Goal: Task Accomplishment & Management: Use online tool/utility

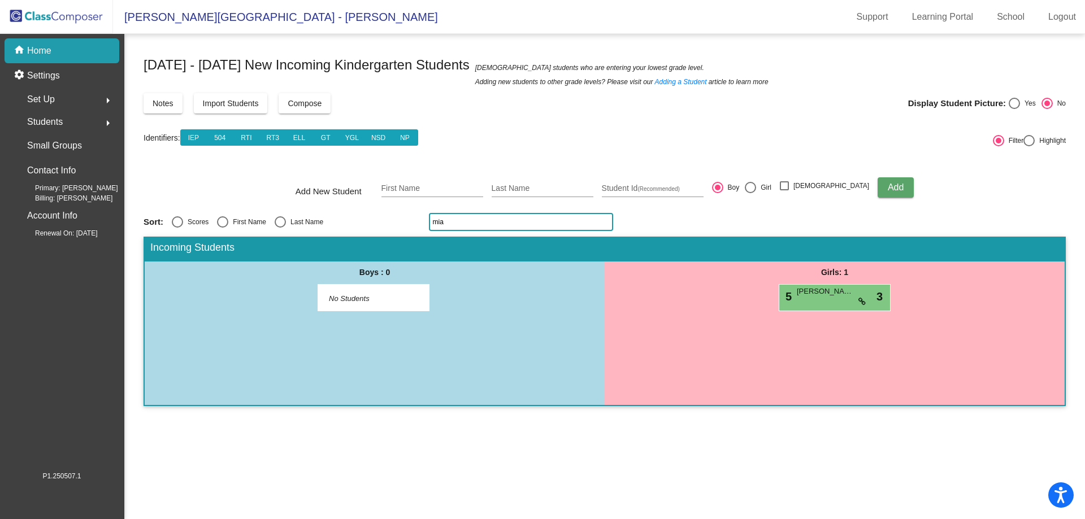
click at [475, 226] on input "mia" at bounding box center [521, 222] width 184 height 18
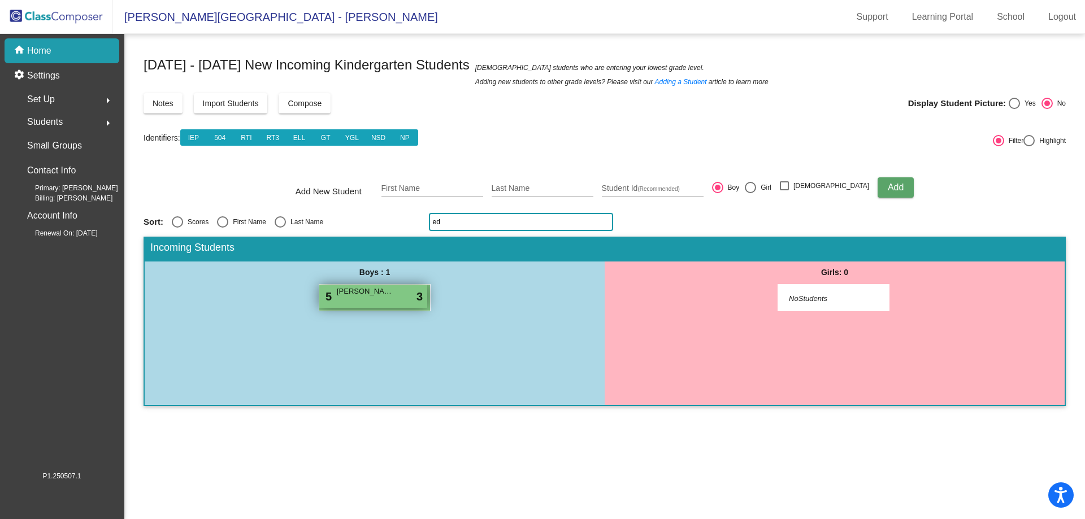
type input "ed"
click at [381, 296] on span "[PERSON_NAME]" at bounding box center [365, 291] width 57 height 11
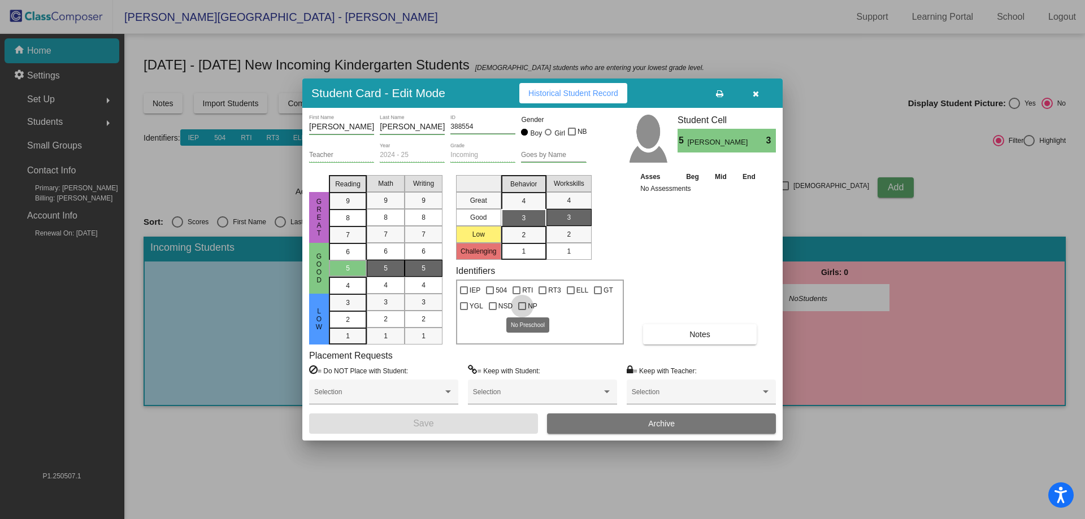
click at [520, 307] on div at bounding box center [522, 306] width 8 height 8
click at [522, 310] on input "NP" at bounding box center [522, 310] width 1 height 1
checkbox input "true"
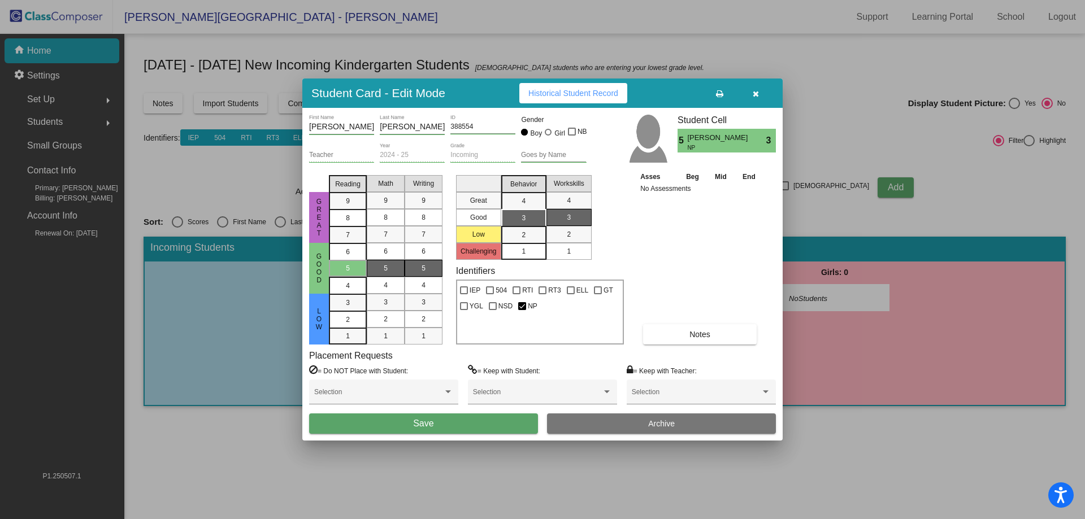
click at [474, 424] on button "Save" at bounding box center [423, 424] width 229 height 20
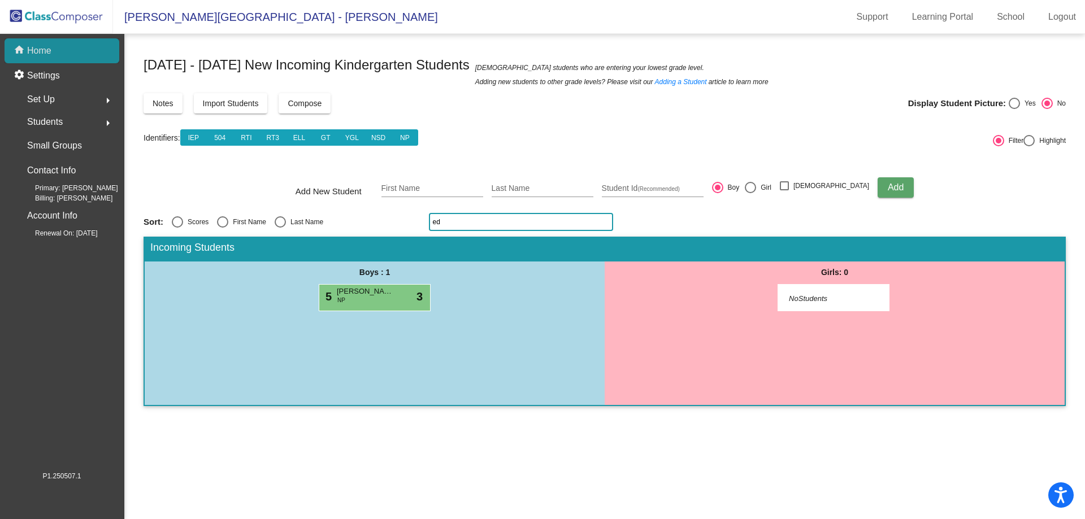
click at [64, 54] on div "home Home" at bounding box center [62, 50] width 115 height 25
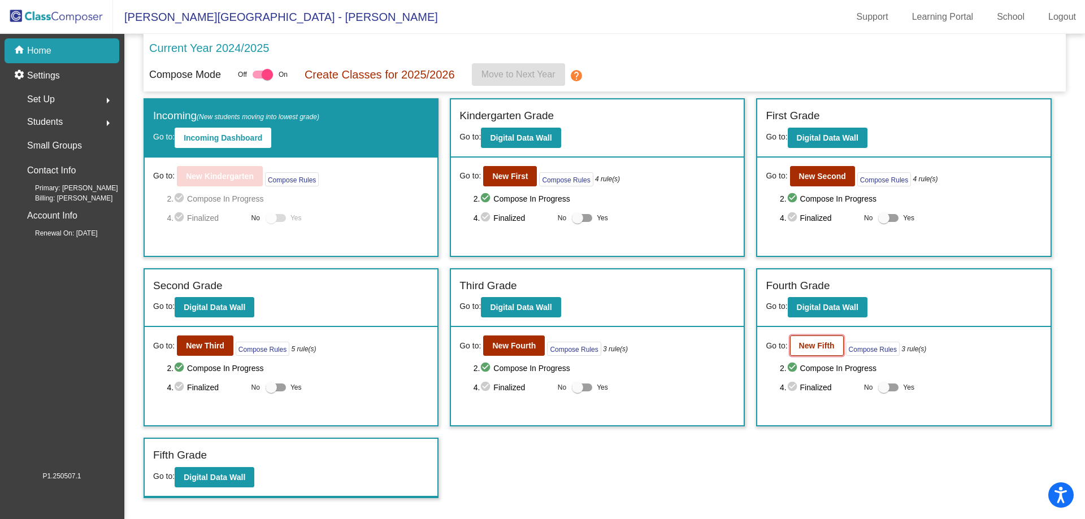
click at [818, 345] on b "New Fifth" at bounding box center [817, 345] width 36 height 9
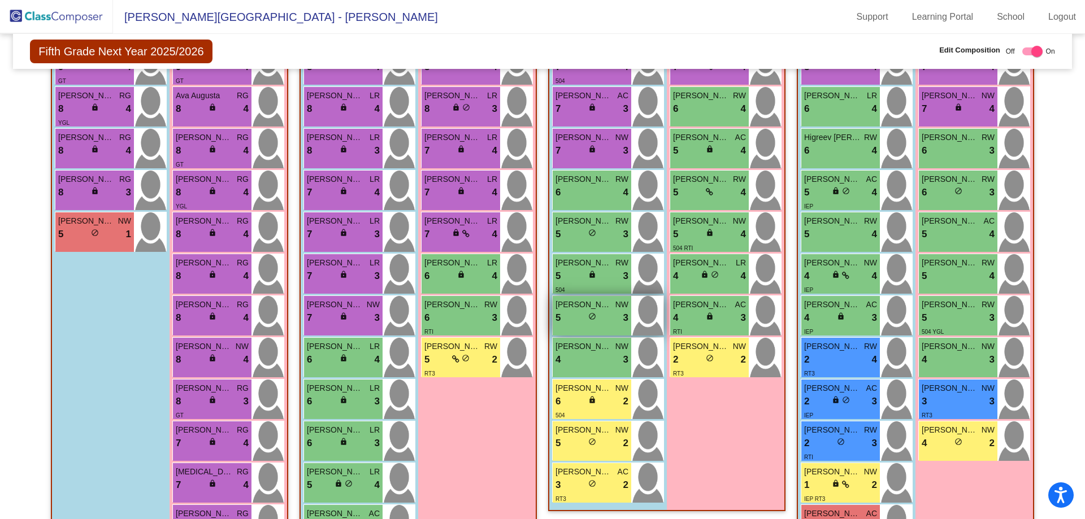
scroll to position [283, 0]
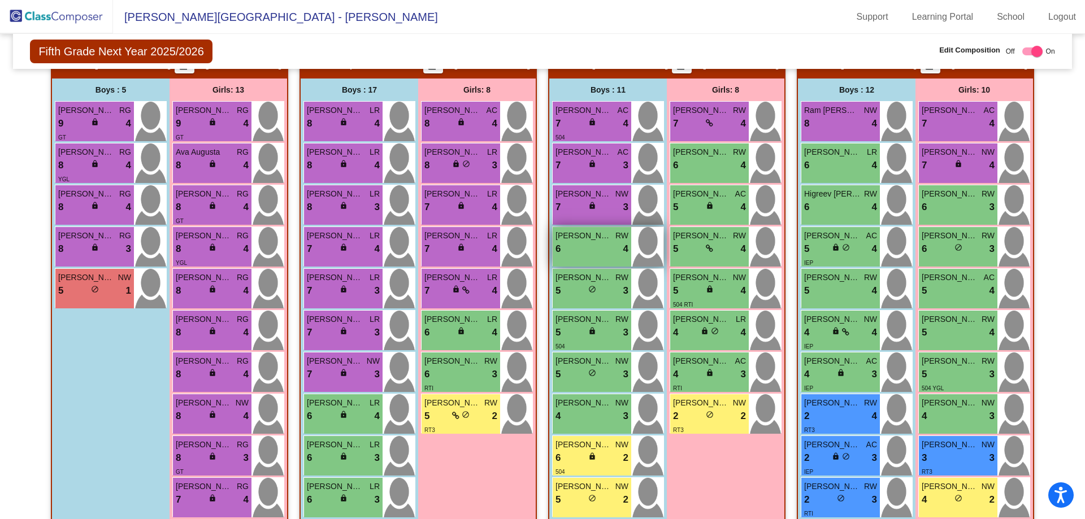
click at [593, 245] on div "6 lock do_not_disturb_alt 4" at bounding box center [591, 249] width 73 height 15
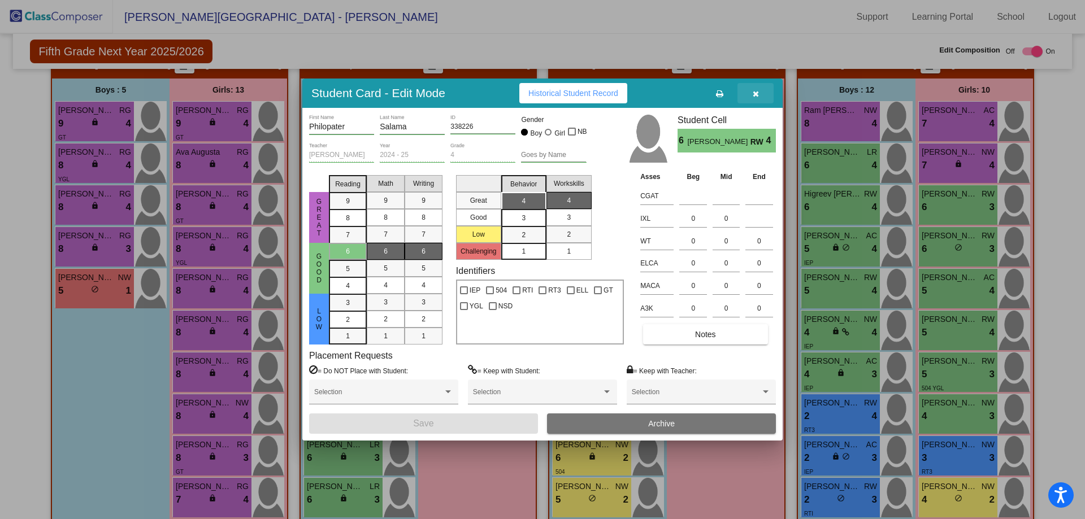
click at [762, 94] on button "button" at bounding box center [755, 93] width 36 height 20
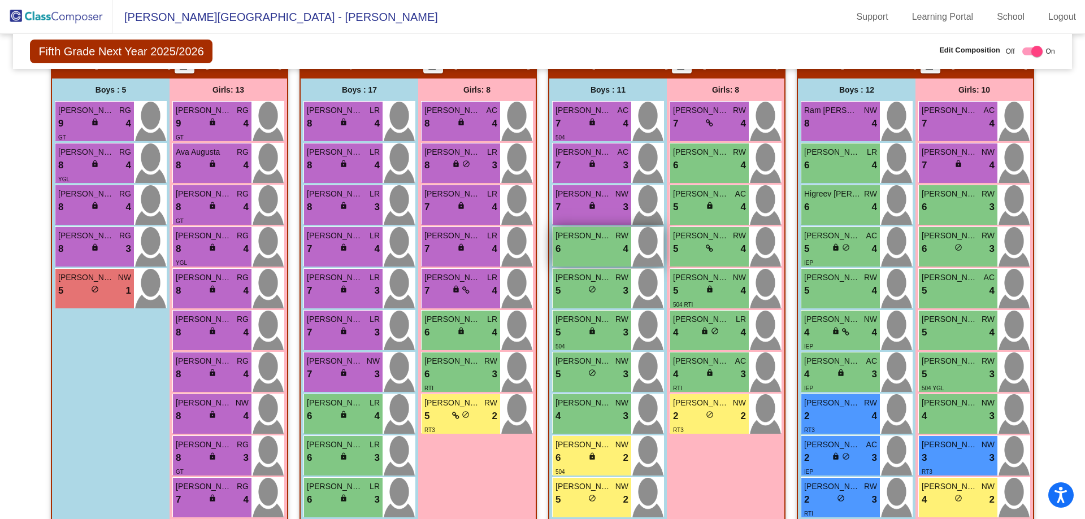
click at [604, 245] on div "6 lock do_not_disturb_alt 4" at bounding box center [591, 249] width 73 height 15
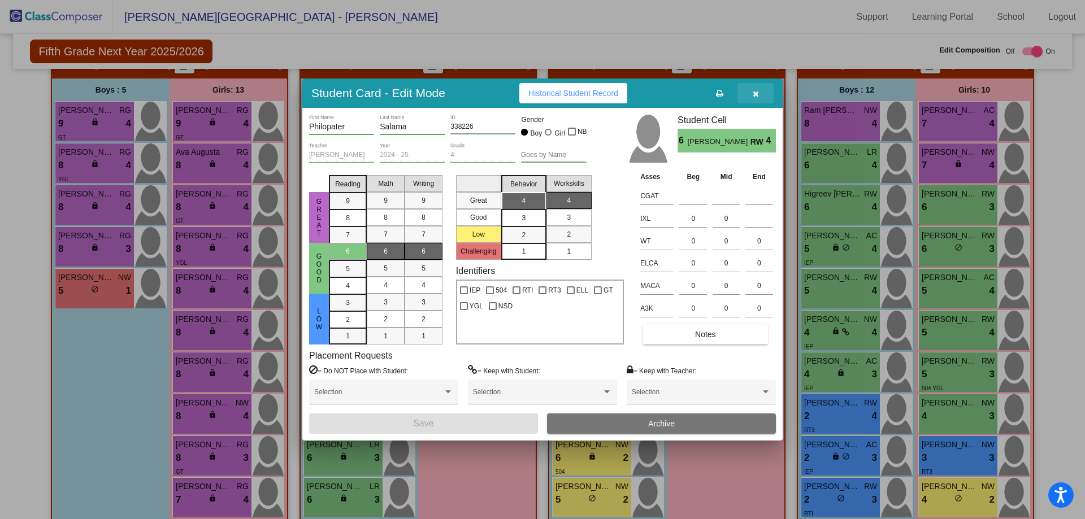
click at [759, 99] on button "button" at bounding box center [755, 93] width 36 height 20
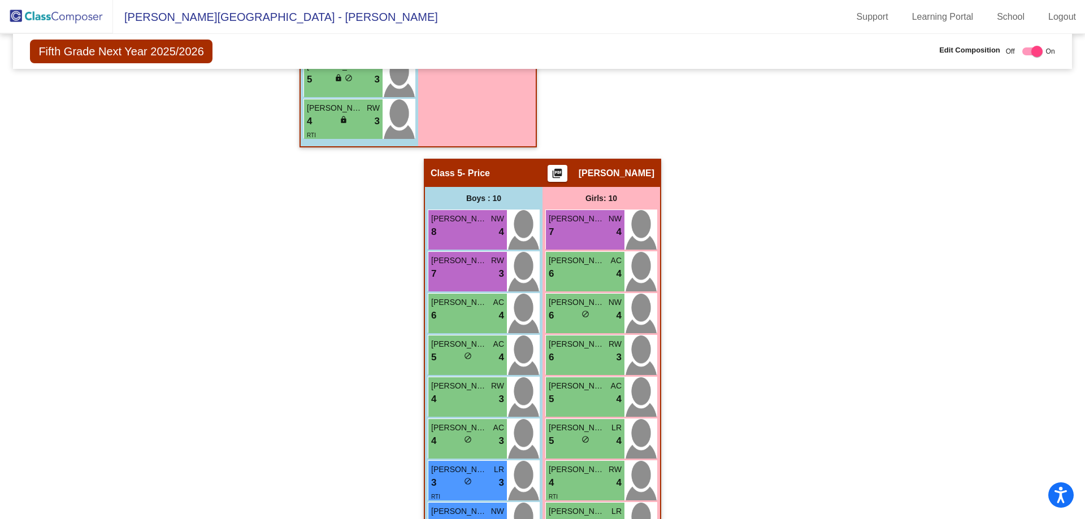
scroll to position [981, 0]
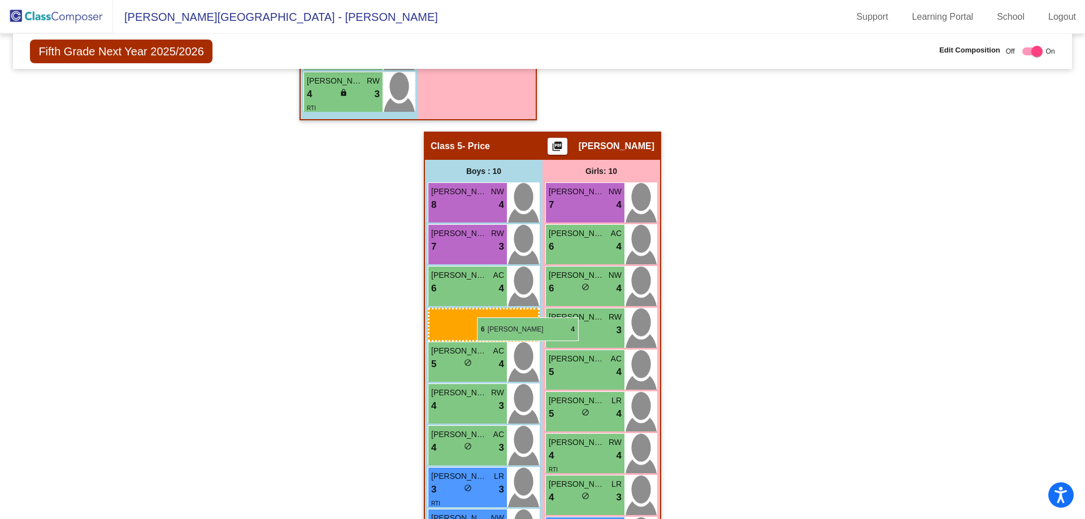
drag, startPoint x: 578, startPoint y: 302, endPoint x: 477, endPoint y: 318, distance: 102.4
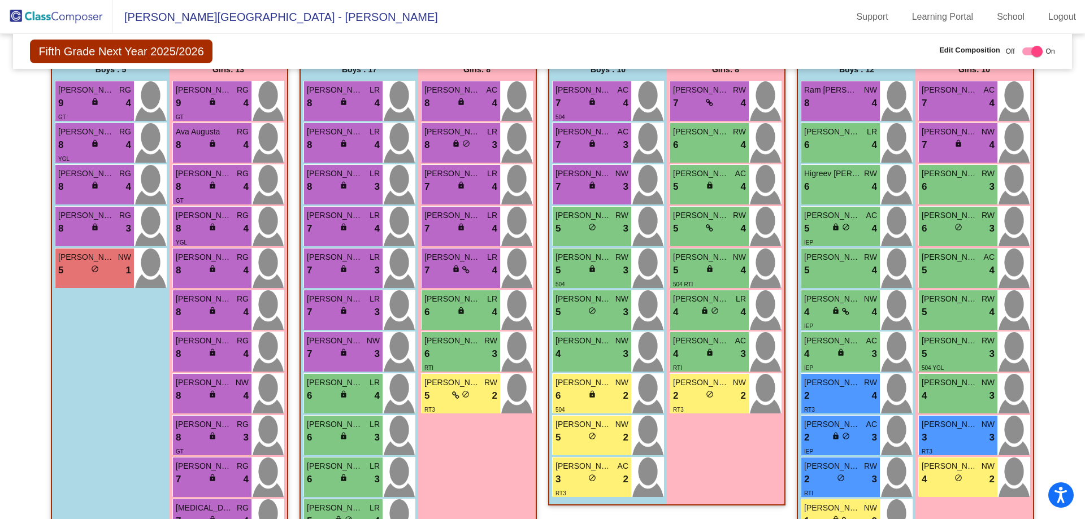
scroll to position [133, 0]
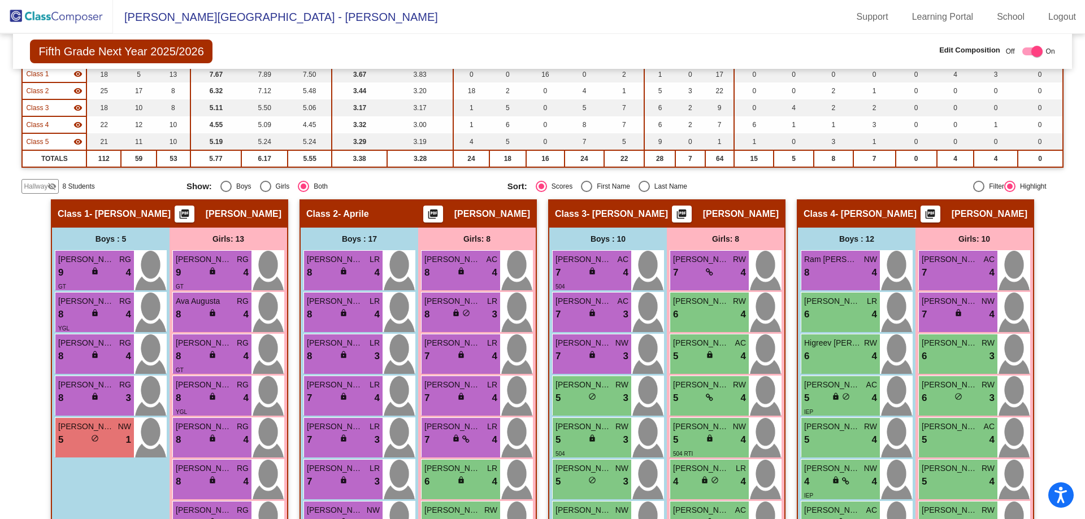
click at [50, 184] on mat-icon "visibility_off" at bounding box center [51, 186] width 9 height 9
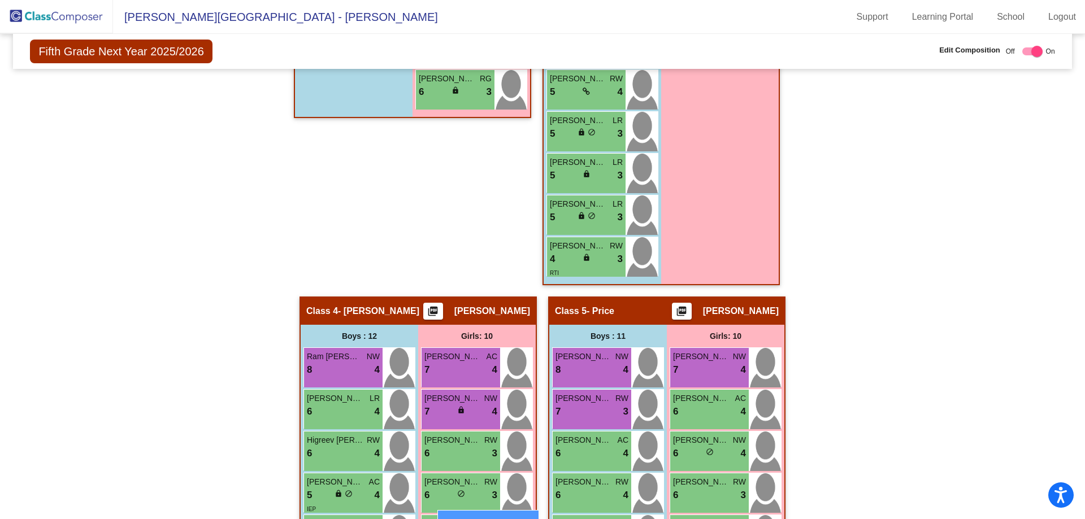
scroll to position [820, 0]
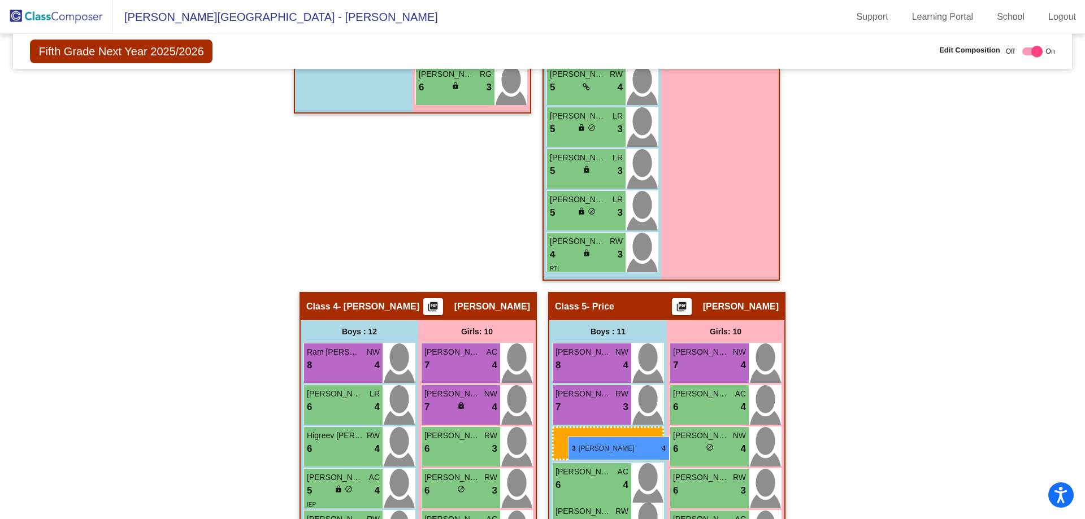
drag, startPoint x: 68, startPoint y: 290, endPoint x: 568, endPoint y: 437, distance: 520.5
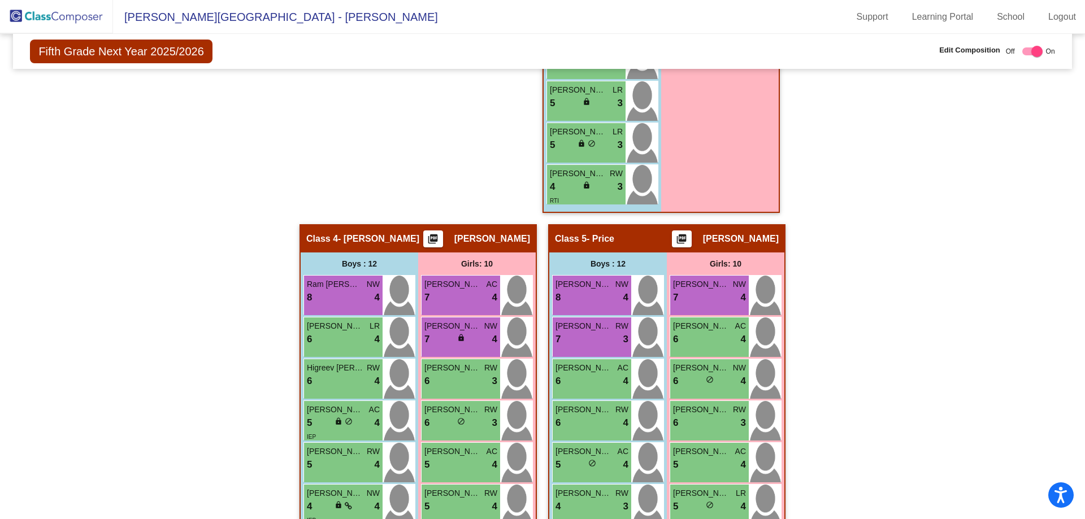
scroll to position [888, 0]
drag, startPoint x: 79, startPoint y: 211, endPoint x: 573, endPoint y: 458, distance: 551.9
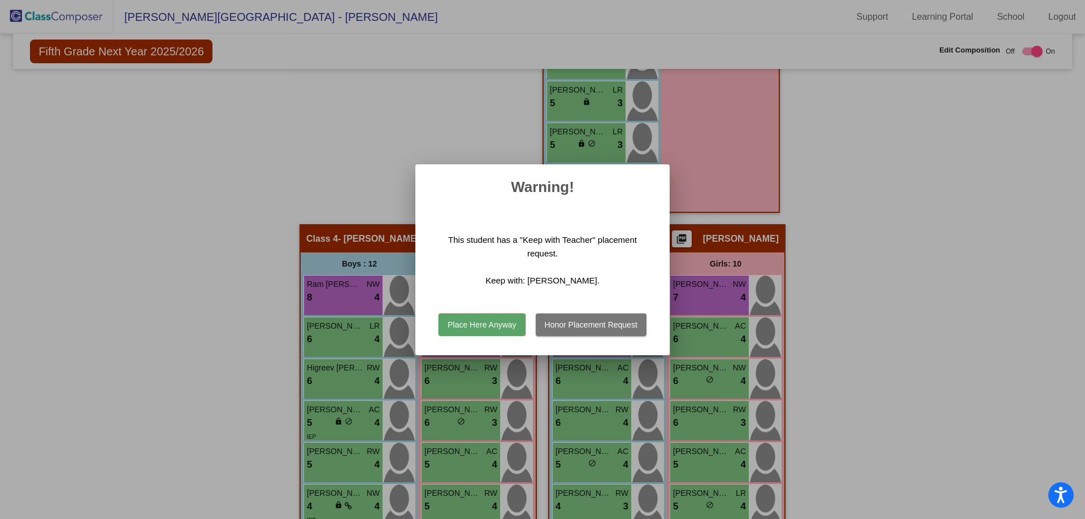
click at [613, 325] on button "Honor Placement Request" at bounding box center [591, 325] width 111 height 23
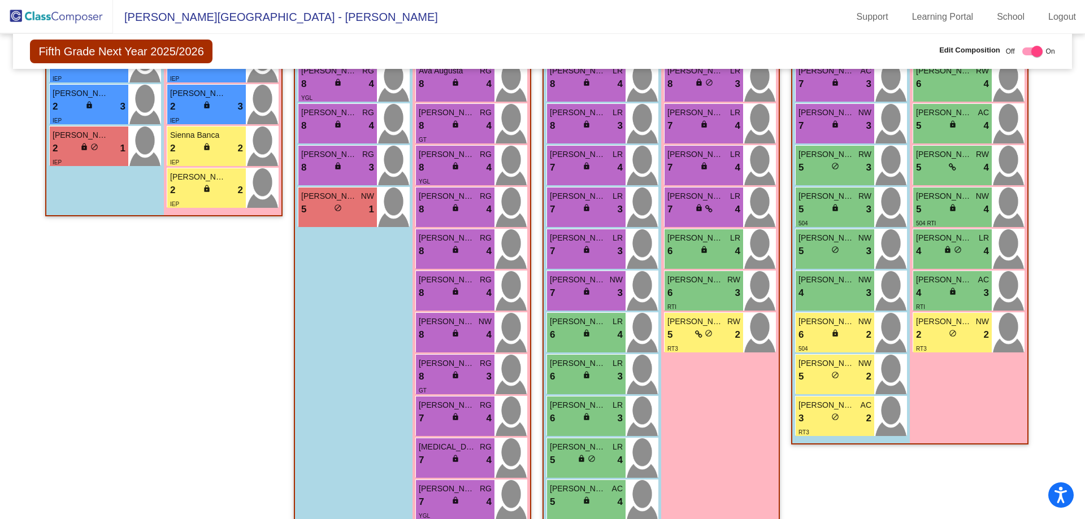
scroll to position [267, 0]
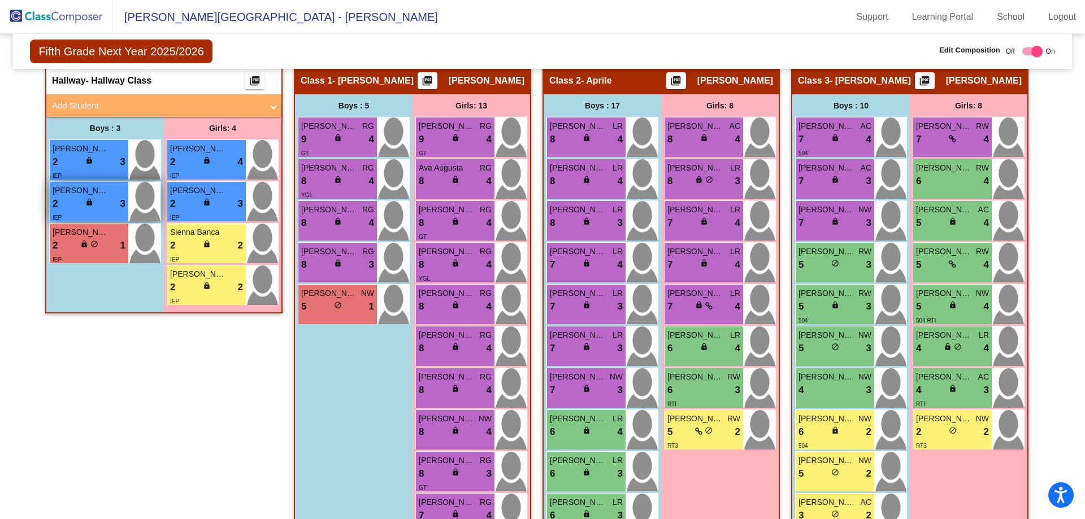
click at [81, 204] on div "2 lock do_not_disturb_alt 3" at bounding box center [89, 204] width 73 height 15
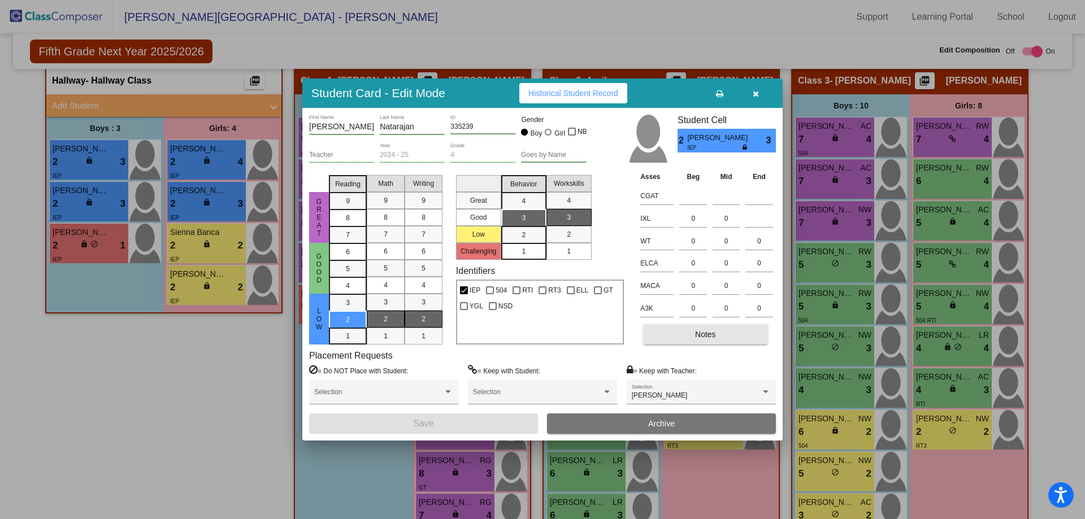
click at [716, 339] on button "Notes" at bounding box center [705, 334] width 124 height 20
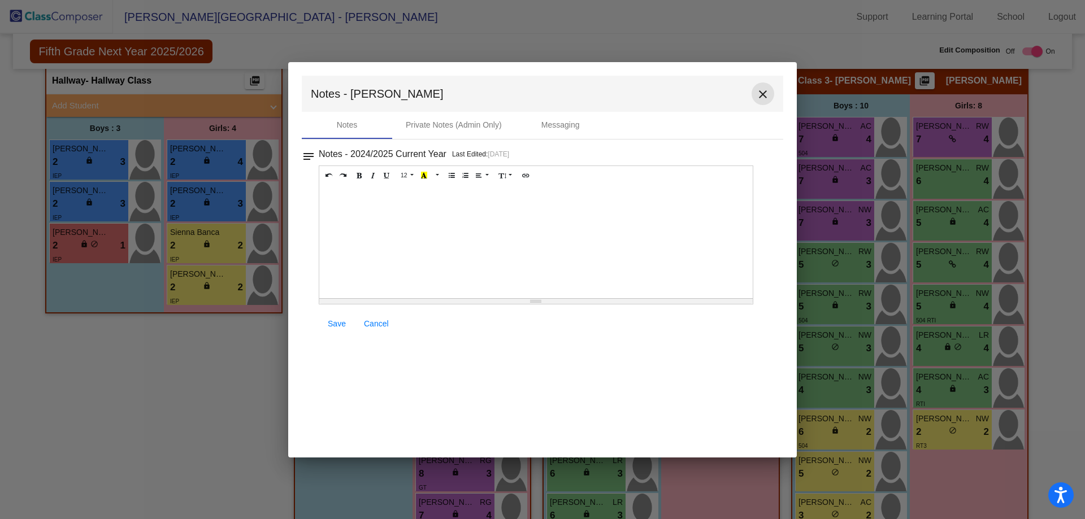
click at [761, 101] on mat-icon "close" at bounding box center [763, 95] width 14 height 14
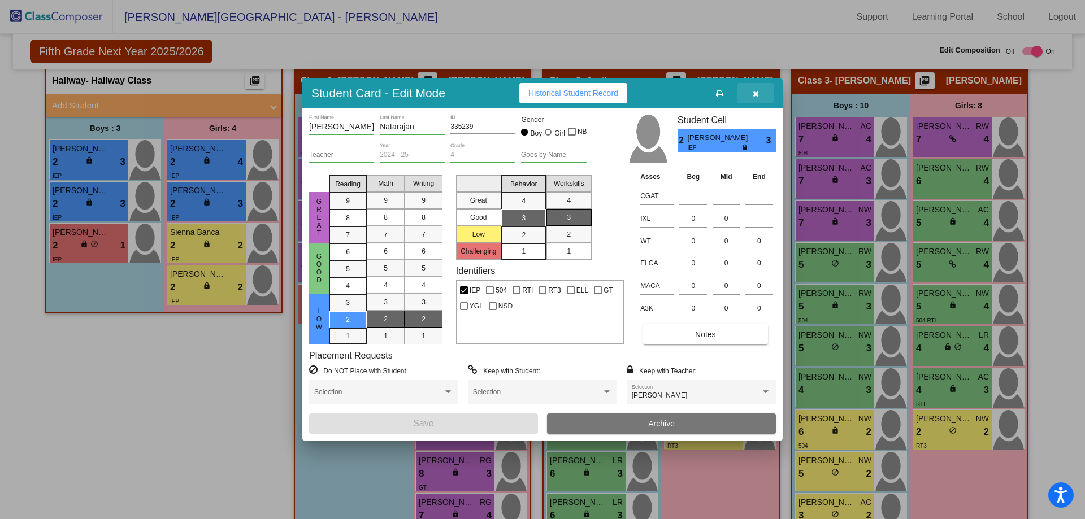
click at [759, 89] on button "button" at bounding box center [755, 93] width 36 height 20
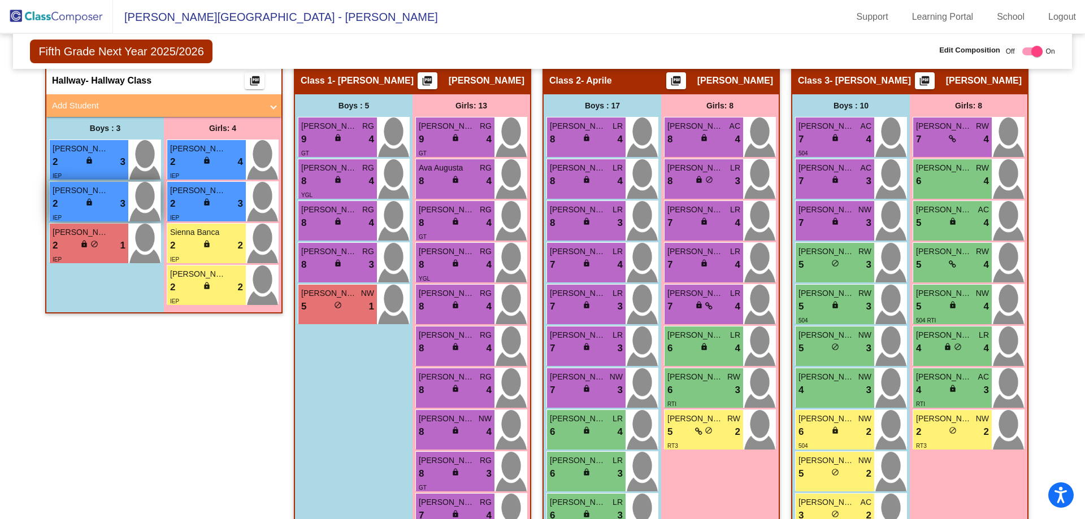
click at [79, 211] on div "IEP" at bounding box center [89, 217] width 73 height 12
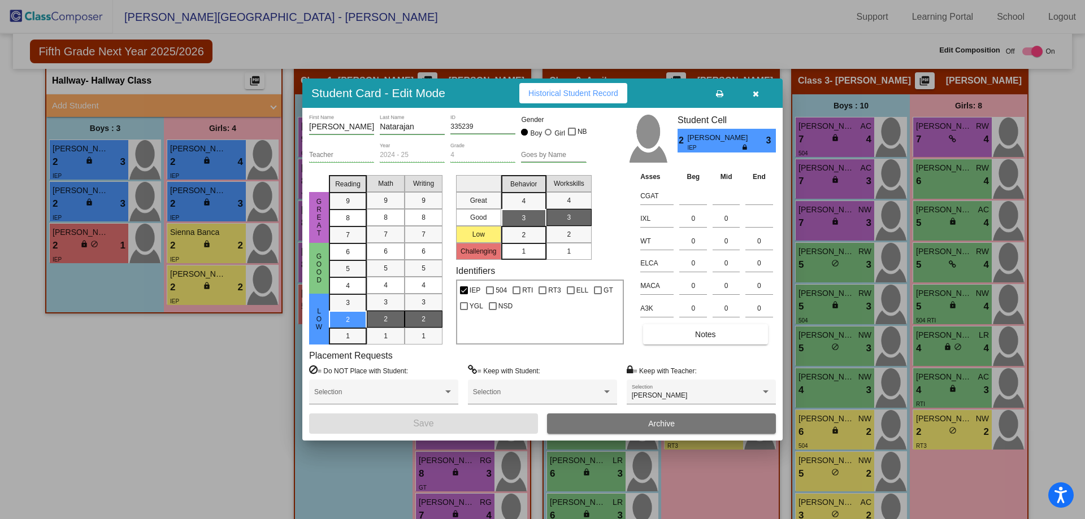
click at [757, 92] on icon "button" at bounding box center [756, 94] width 6 height 8
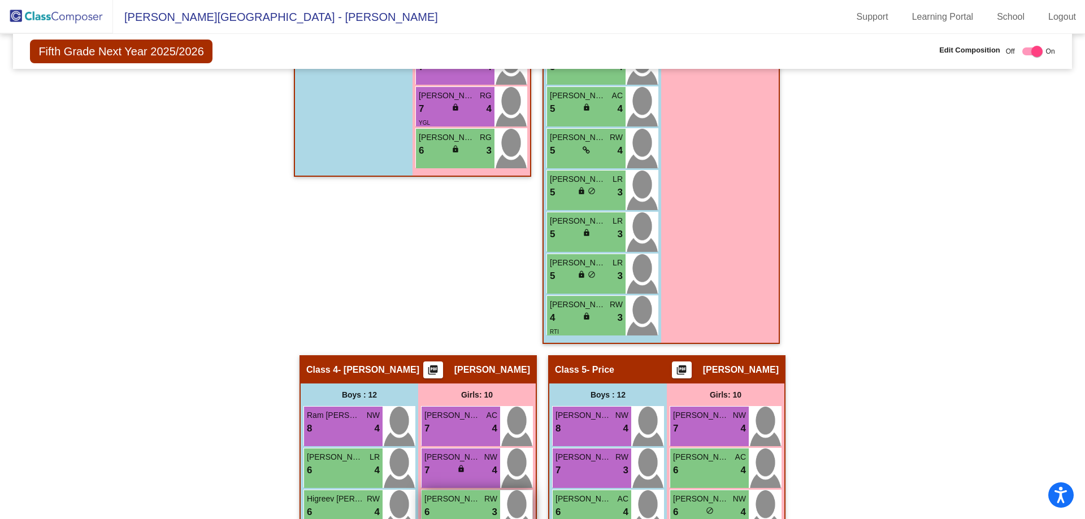
scroll to position [766, 0]
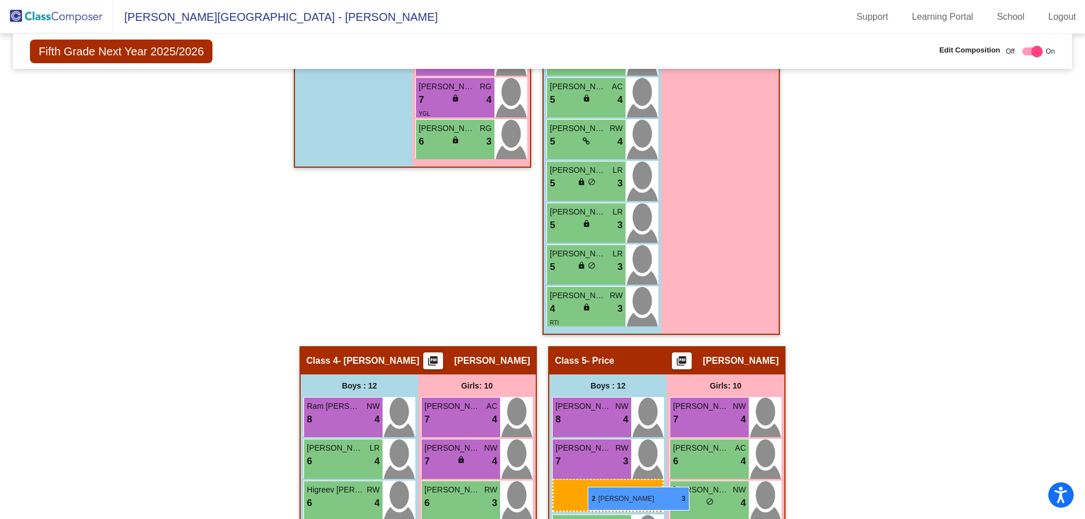
drag, startPoint x: 73, startPoint y: 201, endPoint x: 588, endPoint y: 487, distance: 589.1
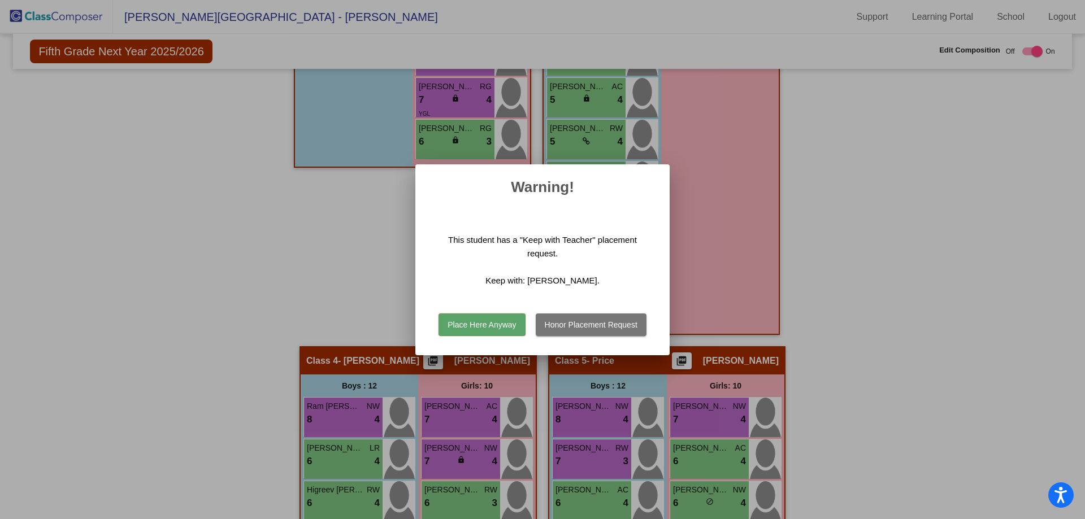
click at [487, 327] on button "Place Here Anyway" at bounding box center [481, 325] width 86 height 23
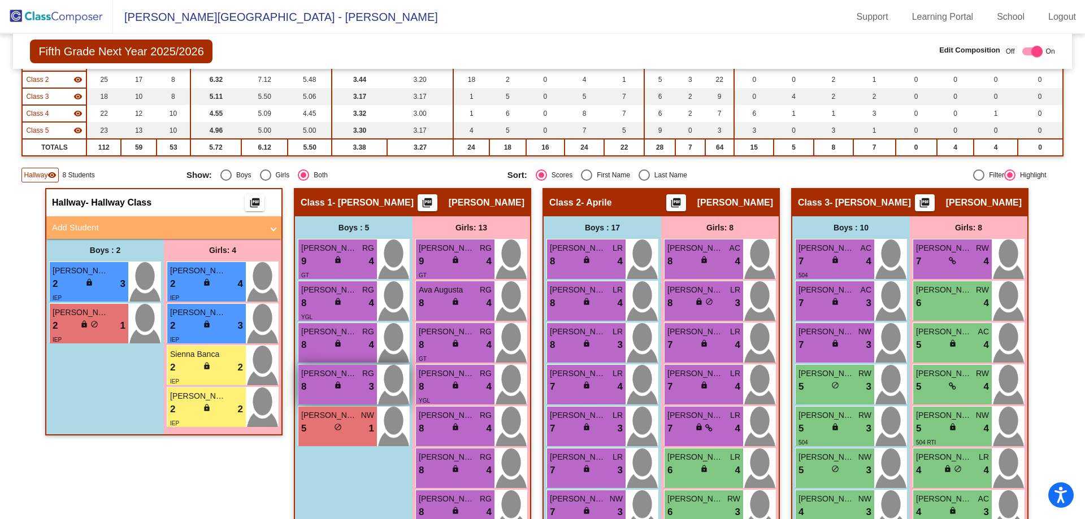
scroll to position [88, 0]
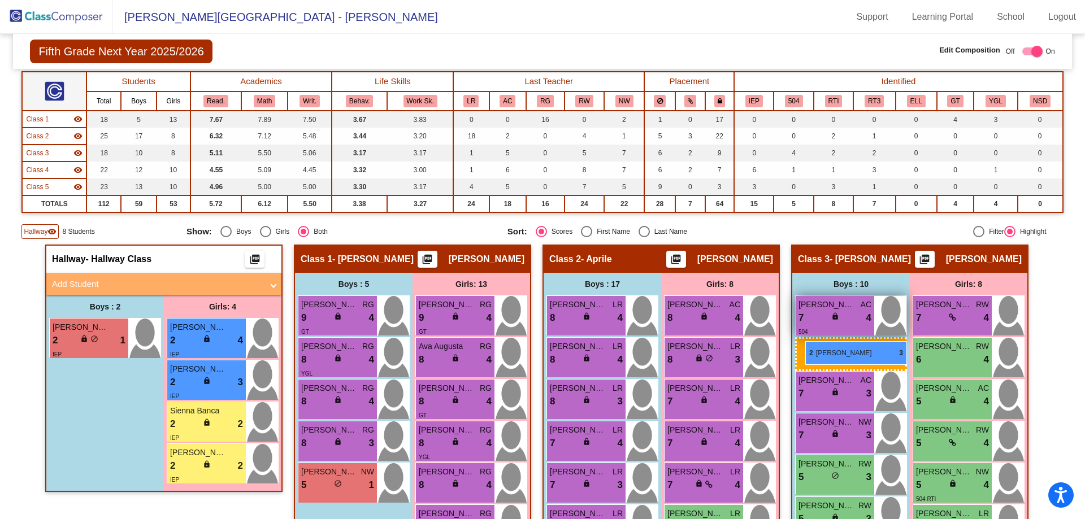
drag, startPoint x: 62, startPoint y: 330, endPoint x: 810, endPoint y: 337, distance: 748.7
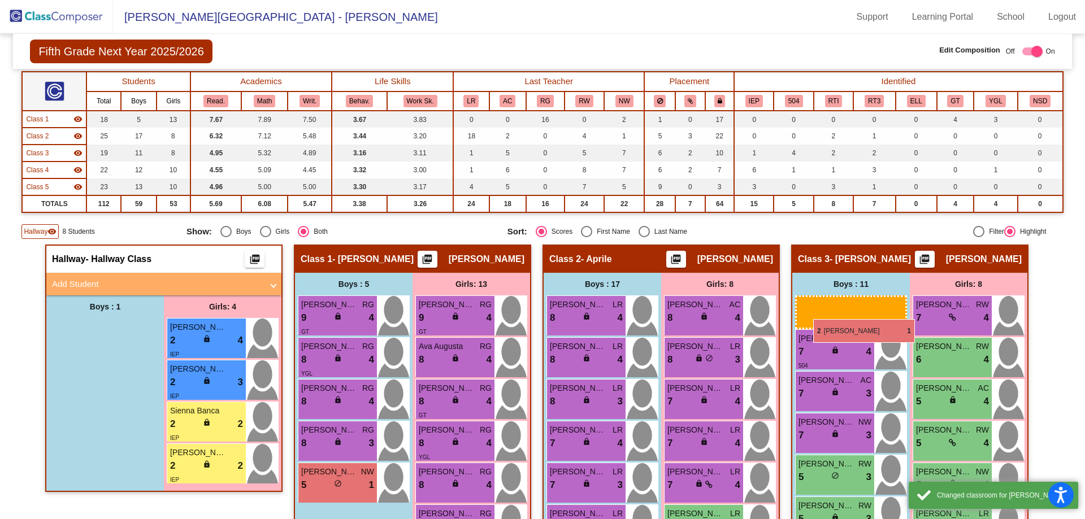
drag, startPoint x: 87, startPoint y: 343, endPoint x: 813, endPoint y: 319, distance: 726.5
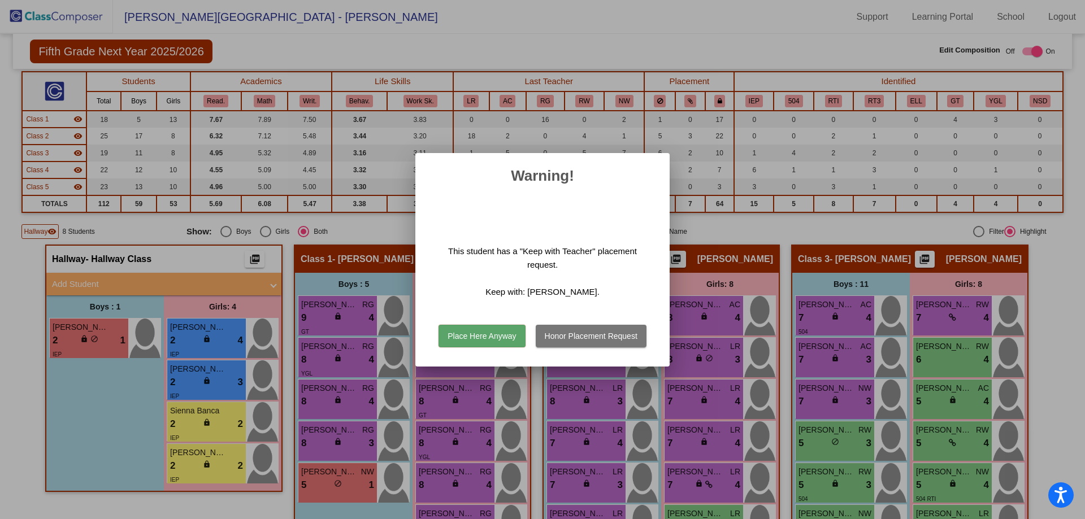
click at [566, 329] on button "Honor Placement Request" at bounding box center [591, 336] width 111 height 23
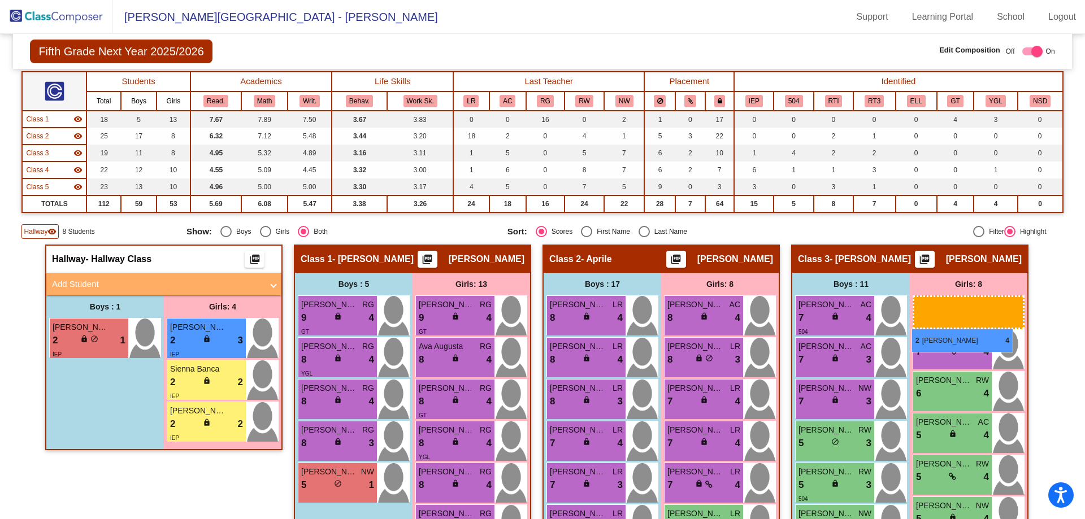
drag, startPoint x: 205, startPoint y: 333, endPoint x: 911, endPoint y: 329, distance: 706.9
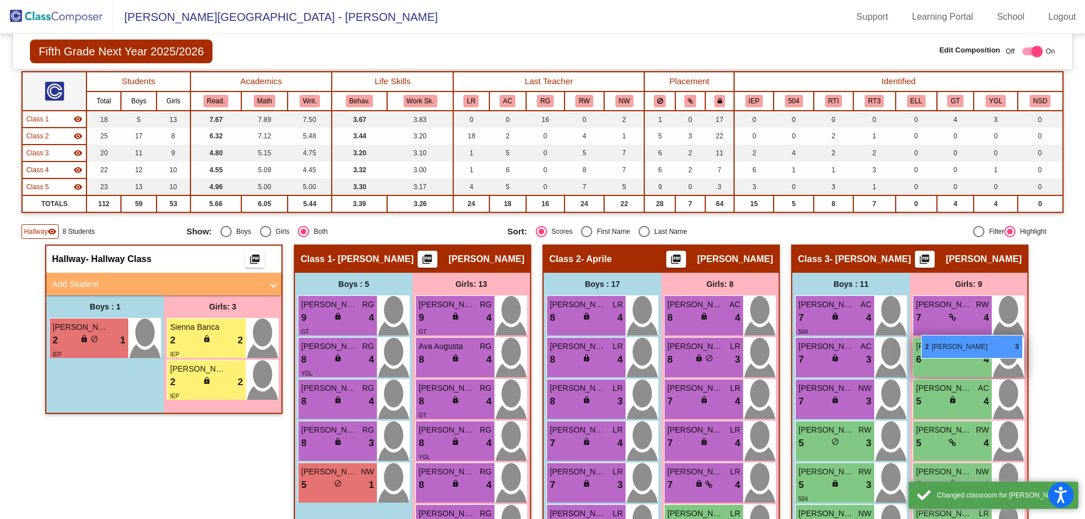
drag, startPoint x: 208, startPoint y: 345, endPoint x: 948, endPoint y: 338, distance: 739.7
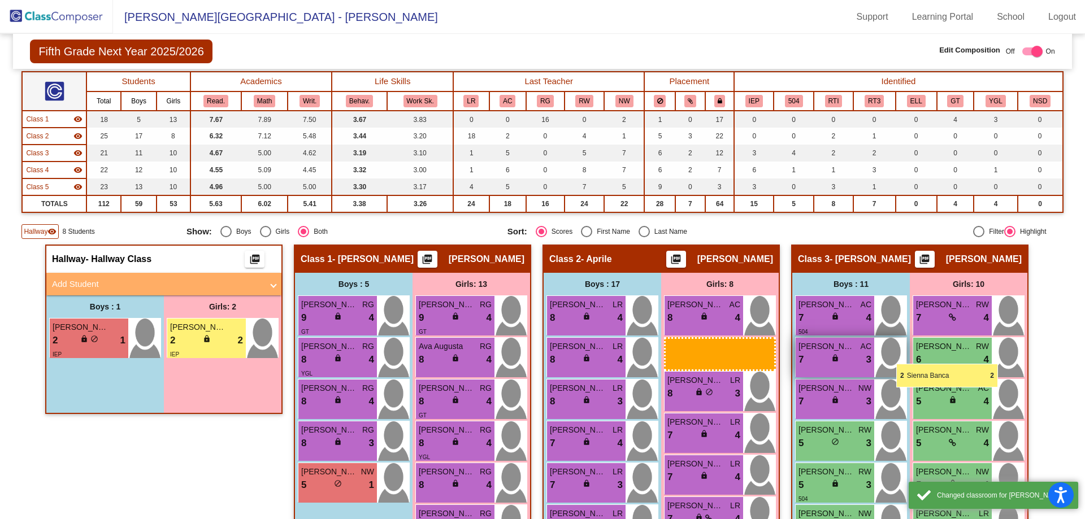
drag, startPoint x: 183, startPoint y: 351, endPoint x: 896, endPoint y: 364, distance: 713.8
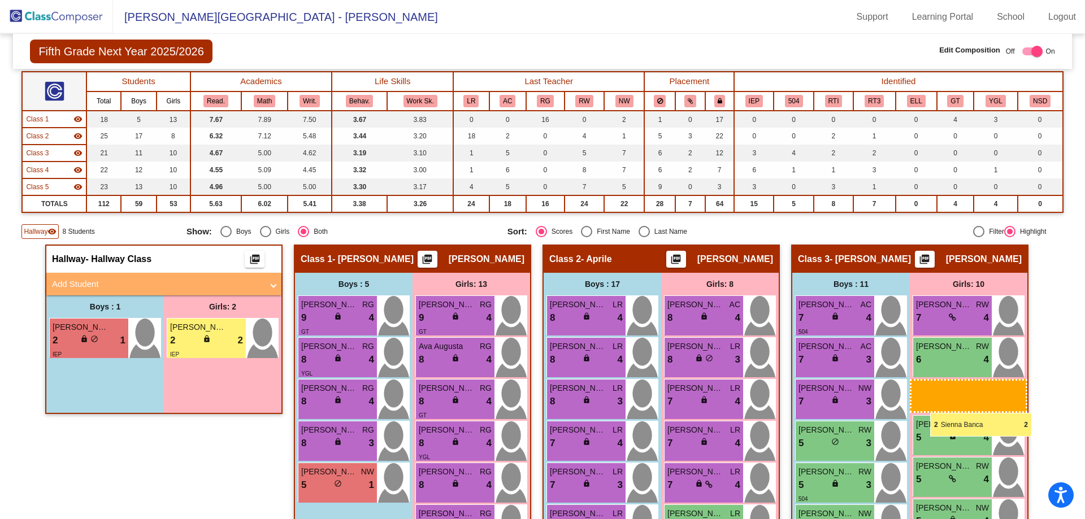
drag, startPoint x: 185, startPoint y: 352, endPoint x: 930, endPoint y: 413, distance: 747.2
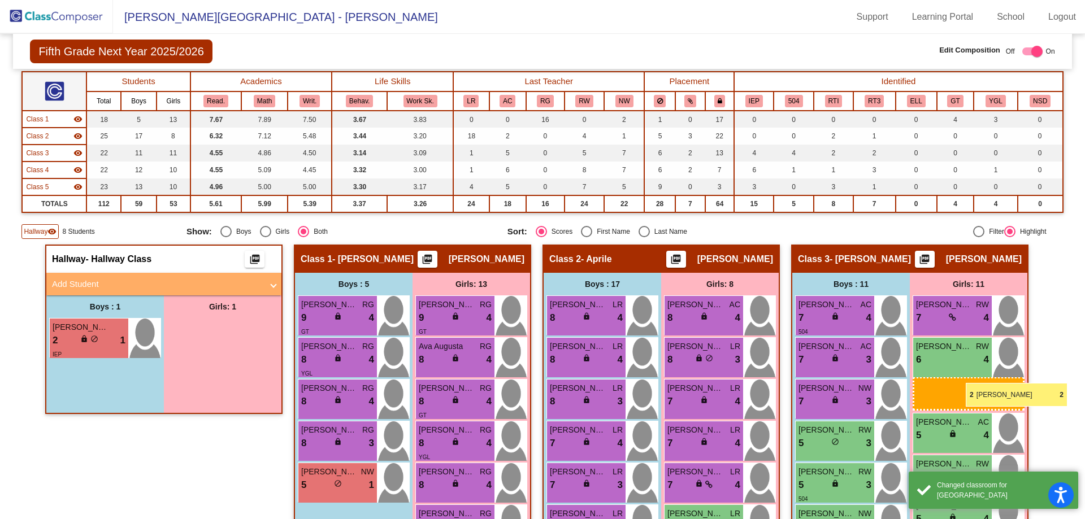
drag, startPoint x: 180, startPoint y: 346, endPoint x: 966, endPoint y: 383, distance: 786.9
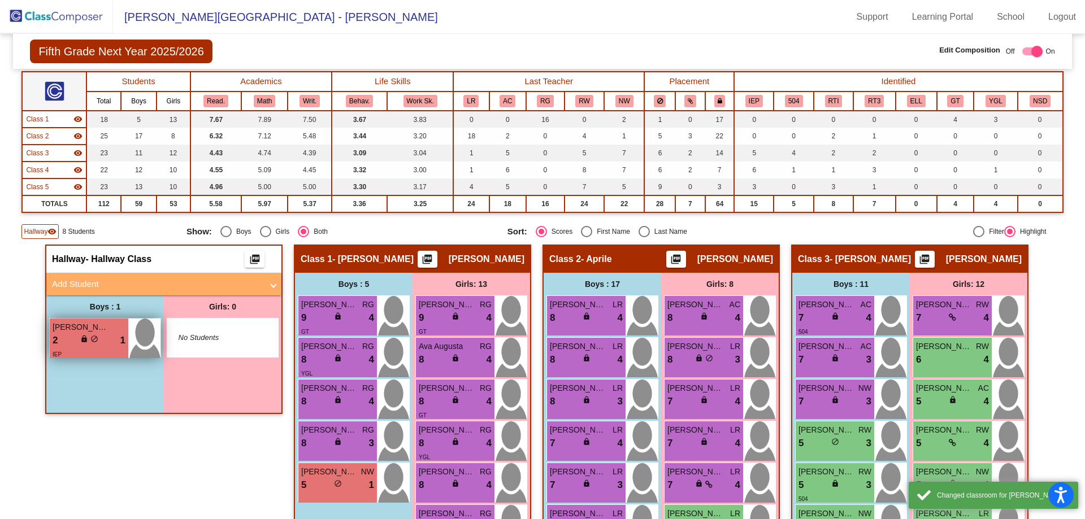
click at [63, 332] on span "[PERSON_NAME]" at bounding box center [81, 328] width 57 height 12
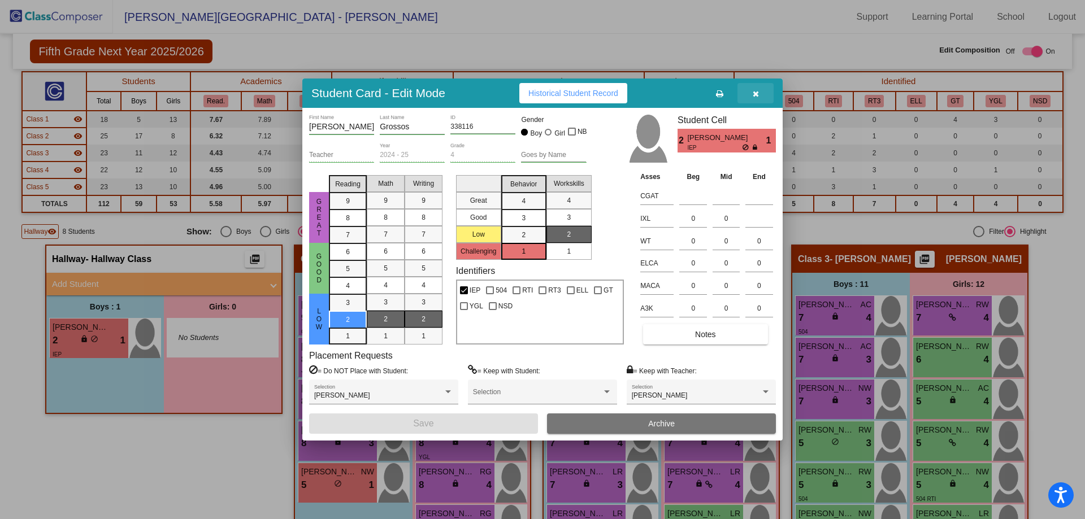
click at [756, 97] on icon "button" at bounding box center [756, 94] width 6 height 8
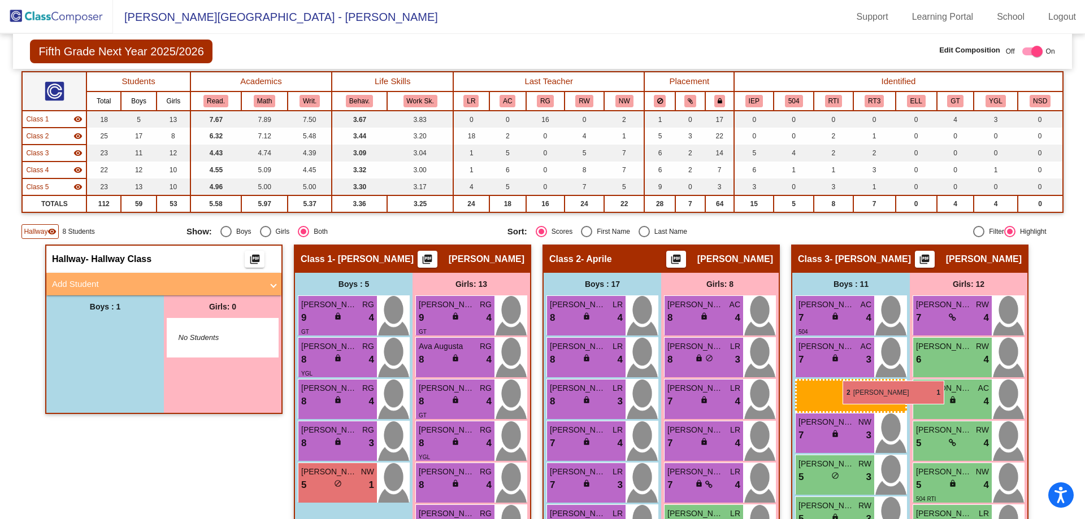
drag, startPoint x: 92, startPoint y: 333, endPoint x: 843, endPoint y: 381, distance: 751.9
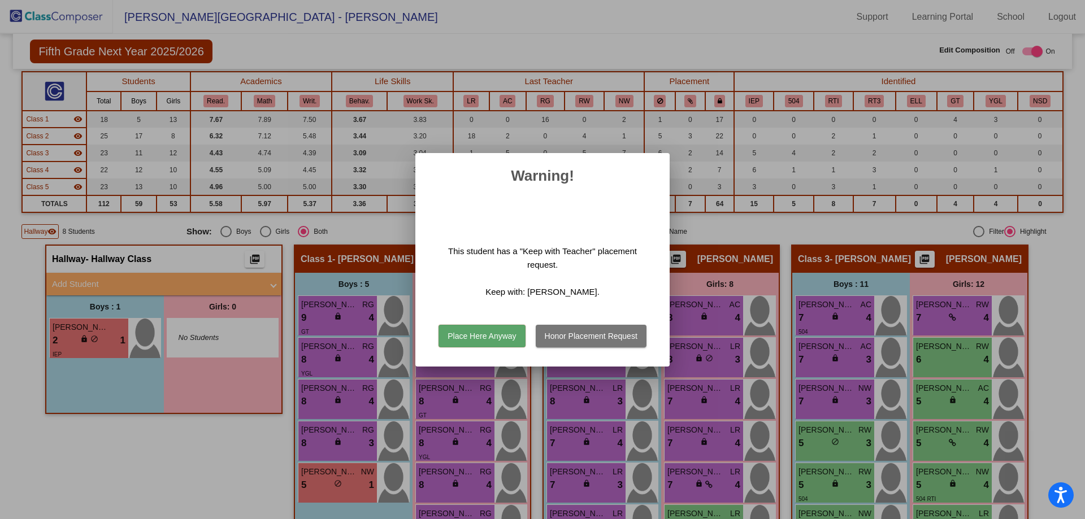
click at [474, 336] on button "Place Here Anyway" at bounding box center [481, 336] width 86 height 23
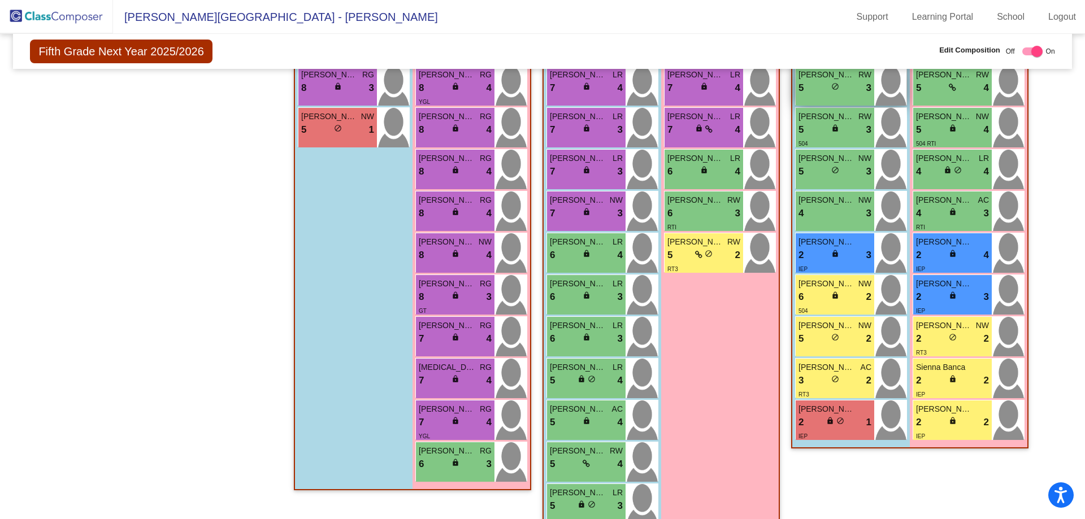
scroll to position [484, 0]
